Goal: Register for event/course

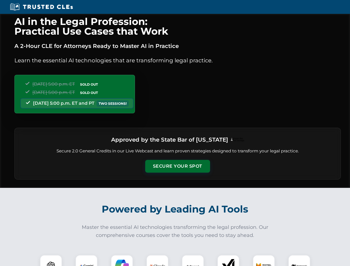
click at [177, 166] on button "Secure Your Spot" at bounding box center [177, 166] width 65 height 13
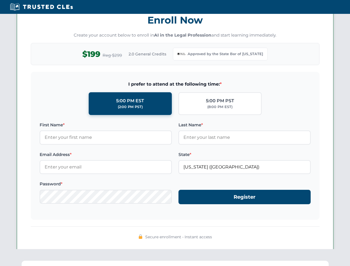
click at [51, 260] on div "AI in the Legal Profession: Practical Use Cases that Work A 2-Hour CLE for Atto…" at bounding box center [175, 184] width 350 height 1292
